Goal: Task Accomplishment & Management: Manage account settings

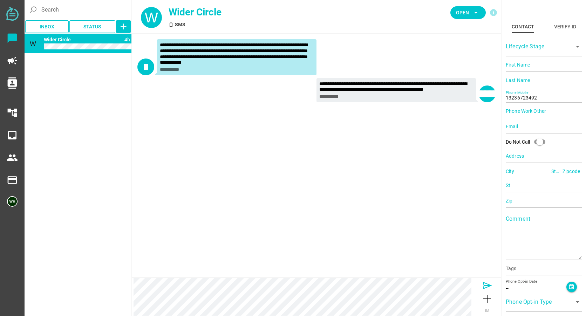
click at [483, 283] on icon at bounding box center [486, 285] width 11 height 11
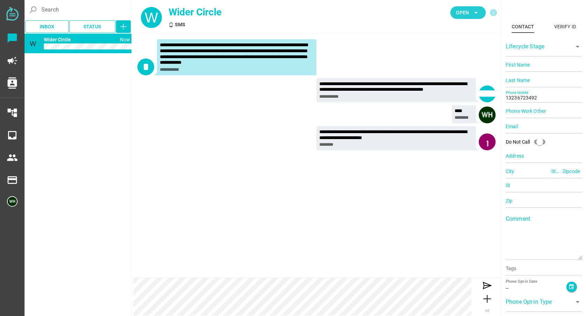
click at [457, 13] on span "Open" at bounding box center [462, 12] width 13 height 8
click at [460, 78] on div "Closed" at bounding box center [465, 78] width 30 height 6
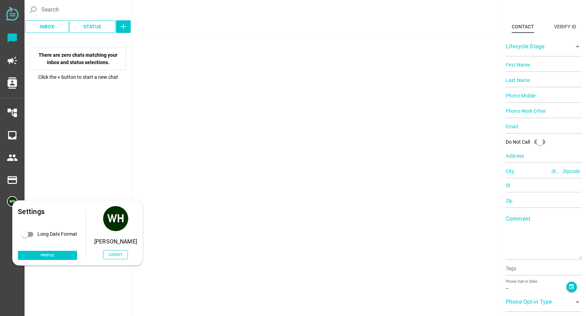
click at [15, 203] on div "Settings Long Date Format Profile Wendy Harshbarger Logout" at bounding box center [77, 232] width 130 height 65
click at [122, 252] on span "Logout" at bounding box center [116, 254] width 14 height 6
